Goal: Find specific page/section: Find specific page/section

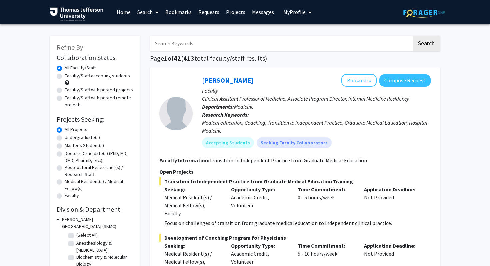
click at [149, 11] on link "Search" at bounding box center [148, 11] width 28 height 23
click at [172, 11] on link "Bookmarks" at bounding box center [178, 11] width 33 height 23
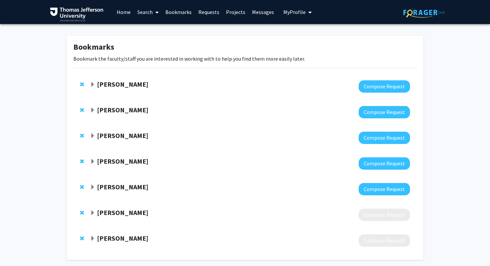
click at [92, 212] on span "Expand Olugbenga Okusanya Bookmark" at bounding box center [92, 212] width 5 height 5
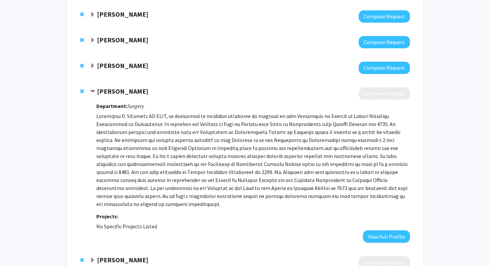
scroll to position [148, 0]
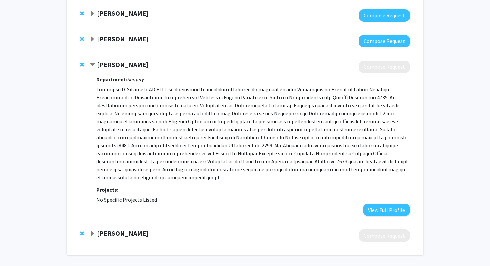
click at [105, 64] on strong "[PERSON_NAME]" at bounding box center [122, 64] width 51 height 8
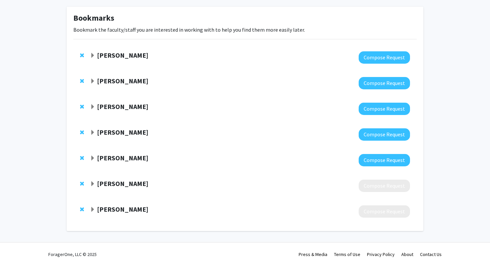
click at [93, 184] on span "Expand Olugbenga Okusanya Bookmark" at bounding box center [92, 183] width 5 height 5
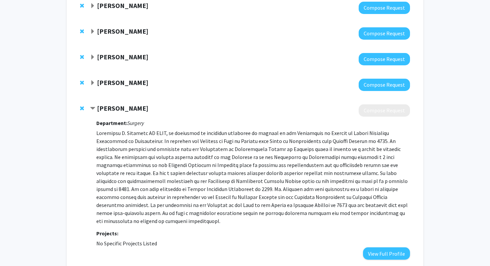
scroll to position [127, 0]
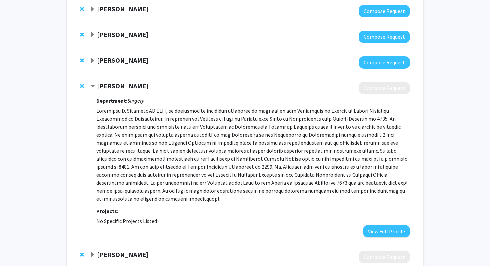
drag, startPoint x: 98, startPoint y: 85, endPoint x: 159, endPoint y: 89, distance: 60.5
click at [148, 89] on strong "[PERSON_NAME]" at bounding box center [122, 86] width 51 height 8
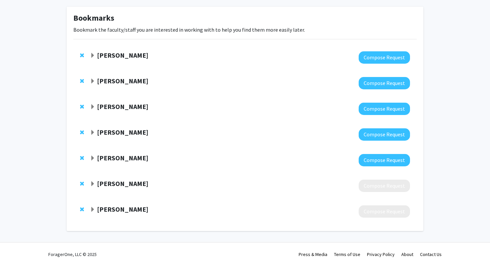
scroll to position [29, 0]
copy strong "[PERSON_NAME]"
click at [94, 207] on span "Expand Vakhtang Tchantchaleishvili Bookmark" at bounding box center [92, 209] width 5 height 5
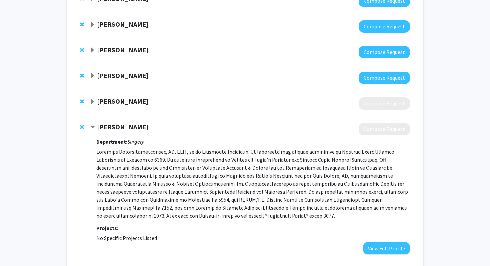
scroll to position [148, 0]
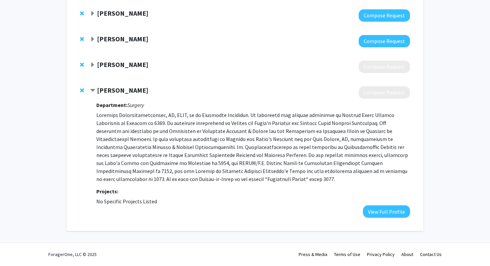
click at [98, 91] on strong "[PERSON_NAME]" at bounding box center [122, 90] width 51 height 8
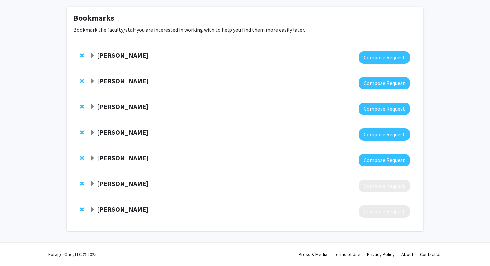
scroll to position [29, 0]
